Goal: Information Seeking & Learning: Learn about a topic

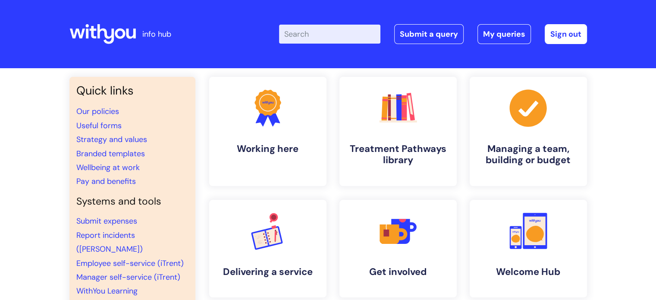
click at [304, 44] on div "Enter your search term here... Search Submit a query My queries Welcome Kevin H…" at bounding box center [392, 34] width 389 height 51
click at [308, 36] on input "Enter your search term here..." at bounding box center [329, 34] width 101 height 19
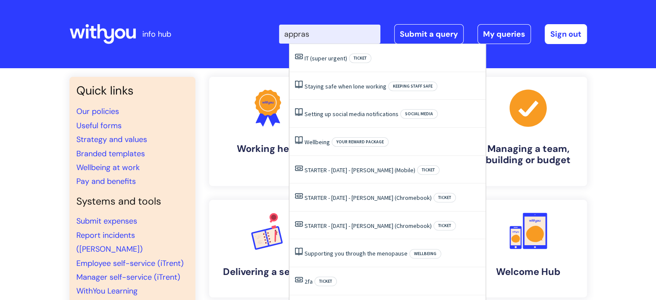
type input "appra"
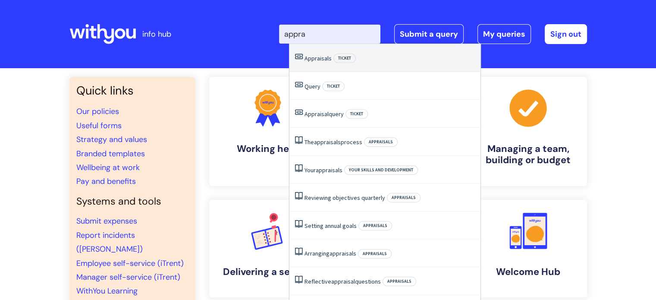
click at [315, 56] on span "Appraisals" at bounding box center [317, 58] width 27 height 8
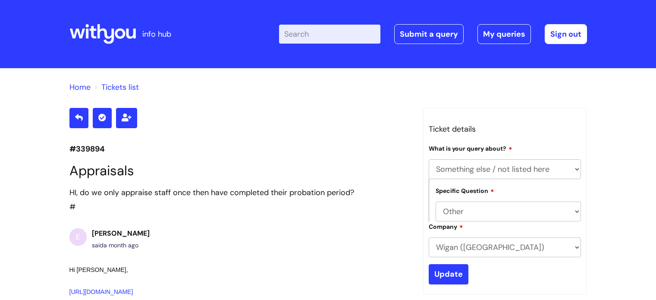
select select "Something else / not listed here"
select select "Other"
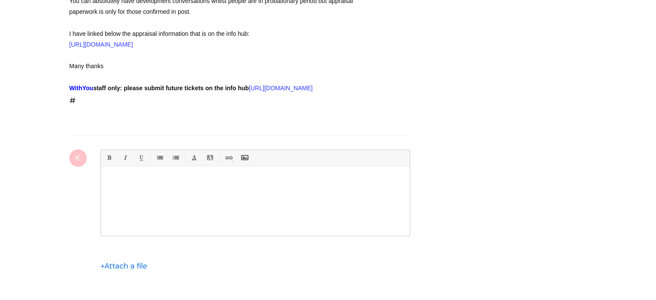
scroll to position [289, 0]
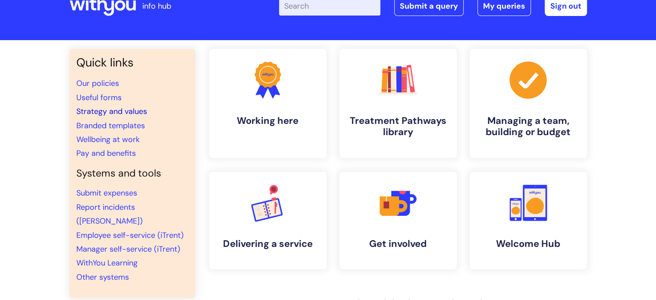
scroll to position [43, 0]
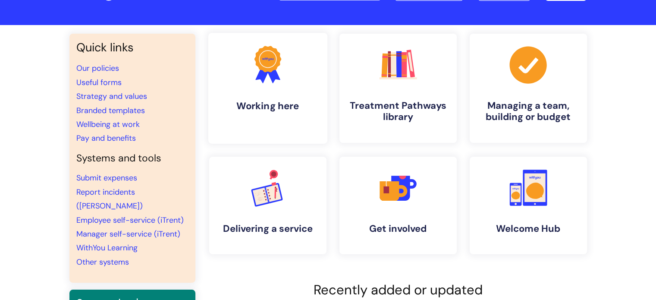
click at [270, 106] on h4 "Working here" at bounding box center [267, 106] width 105 height 12
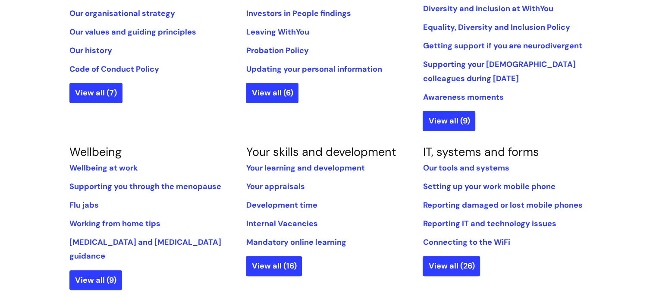
scroll to position [259, 0]
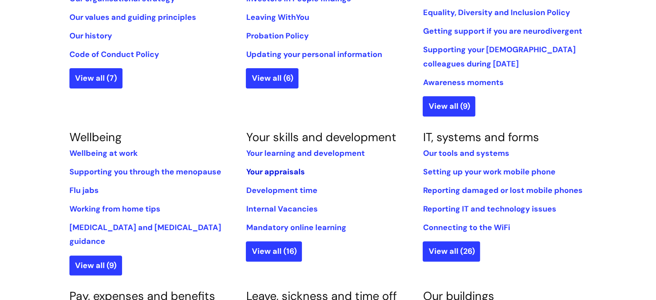
click at [278, 173] on link "Your appraisals" at bounding box center [275, 171] width 59 height 10
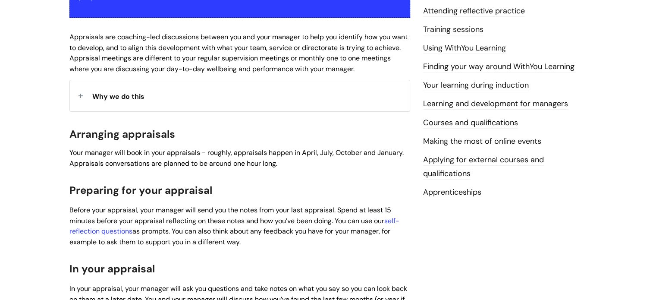
scroll to position [259, 0]
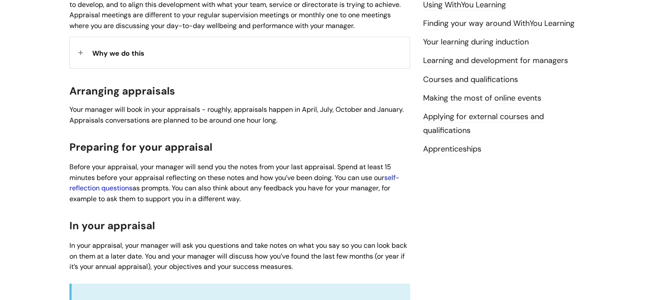
click at [81, 187] on link "self-reflection questions" at bounding box center [234, 183] width 330 height 20
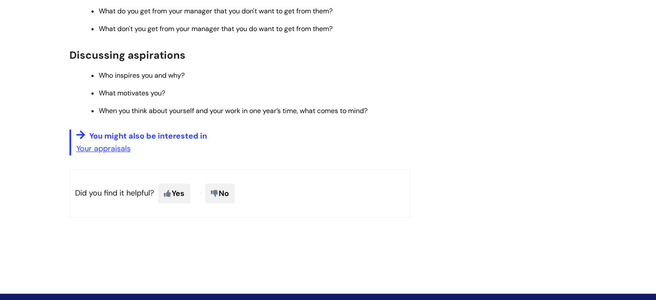
scroll to position [560, 0]
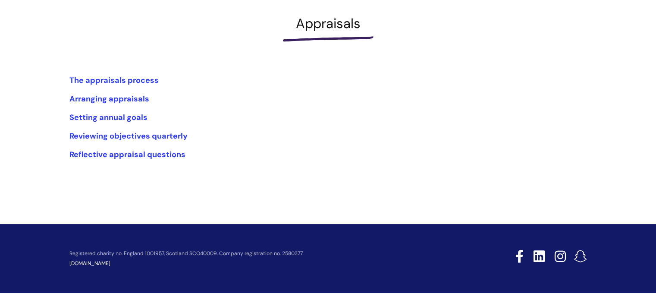
scroll to position [127, 0]
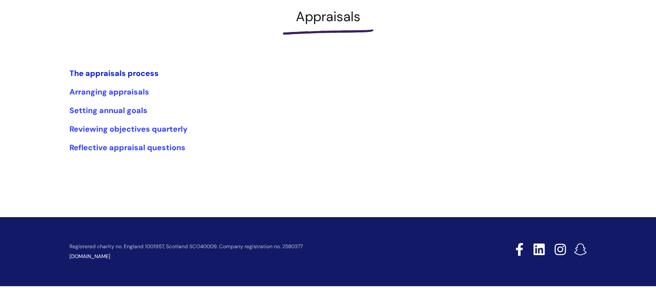
click at [124, 72] on link "The appraisals process" at bounding box center [113, 73] width 89 height 10
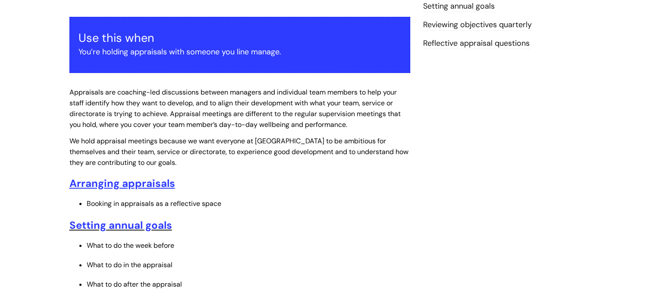
scroll to position [216, 0]
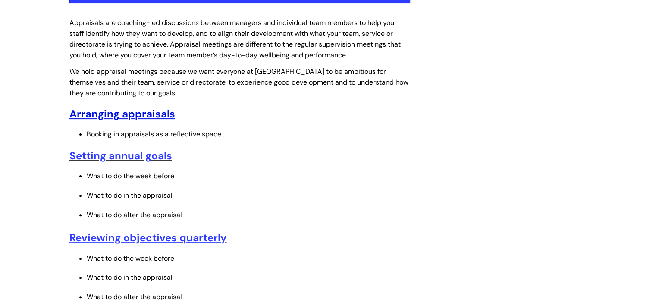
click at [138, 116] on u "Arranging appraisals" at bounding box center [122, 113] width 106 height 13
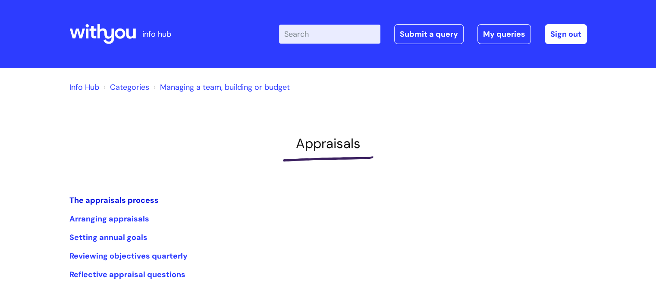
click at [125, 197] on link "The appraisals process" at bounding box center [113, 200] width 89 height 10
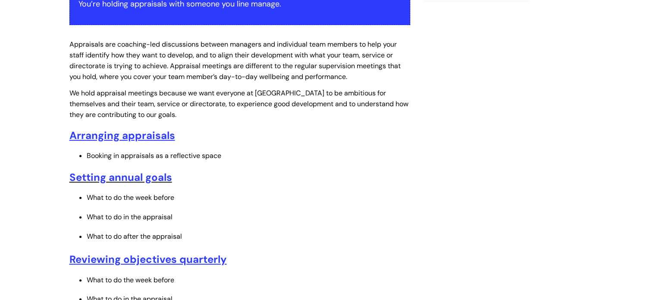
scroll to position [216, 0]
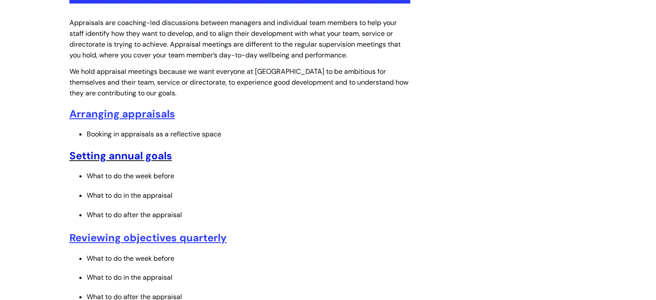
click at [135, 157] on link "Setting annual goals" at bounding box center [120, 155] width 103 height 13
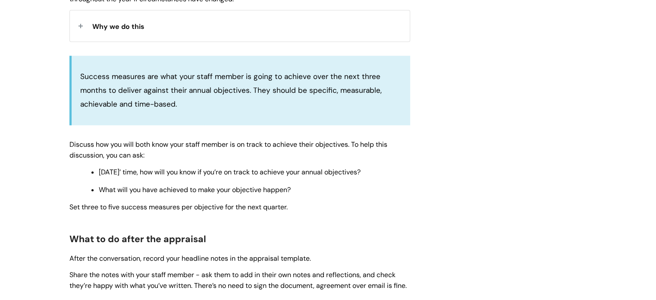
scroll to position [819, 0]
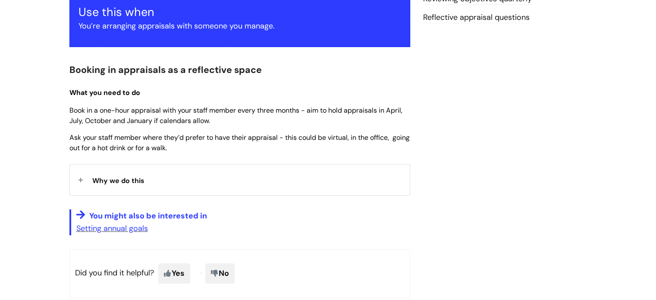
scroll to position [172, 0]
